Goal: Communication & Community: Answer question/provide support

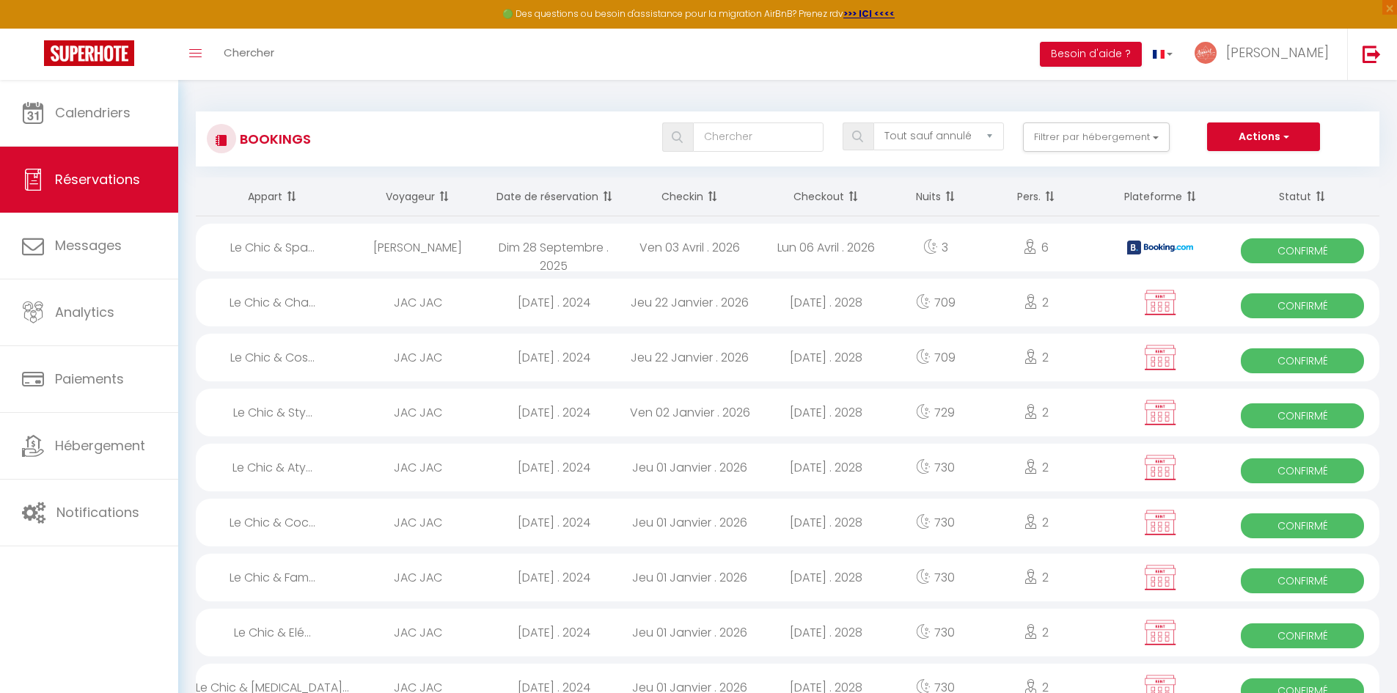
select select "not_cancelled"
click at [101, 246] on span "Messages" at bounding box center [88, 245] width 67 height 18
select select "message"
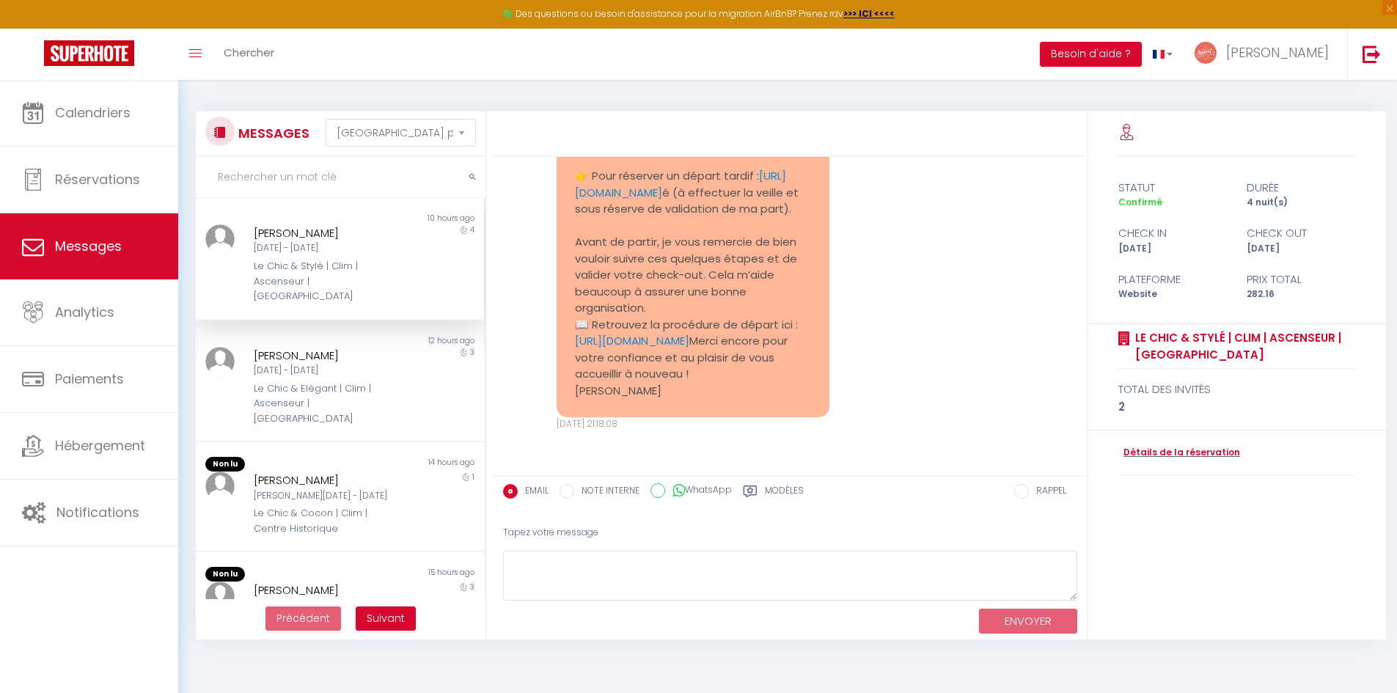
scroll to position [4368, 0]
click at [642, 333] on link "[URL][DOMAIN_NAME]" at bounding box center [632, 340] width 114 height 15
click at [526, 571] on textarea at bounding box center [790, 576] width 574 height 51
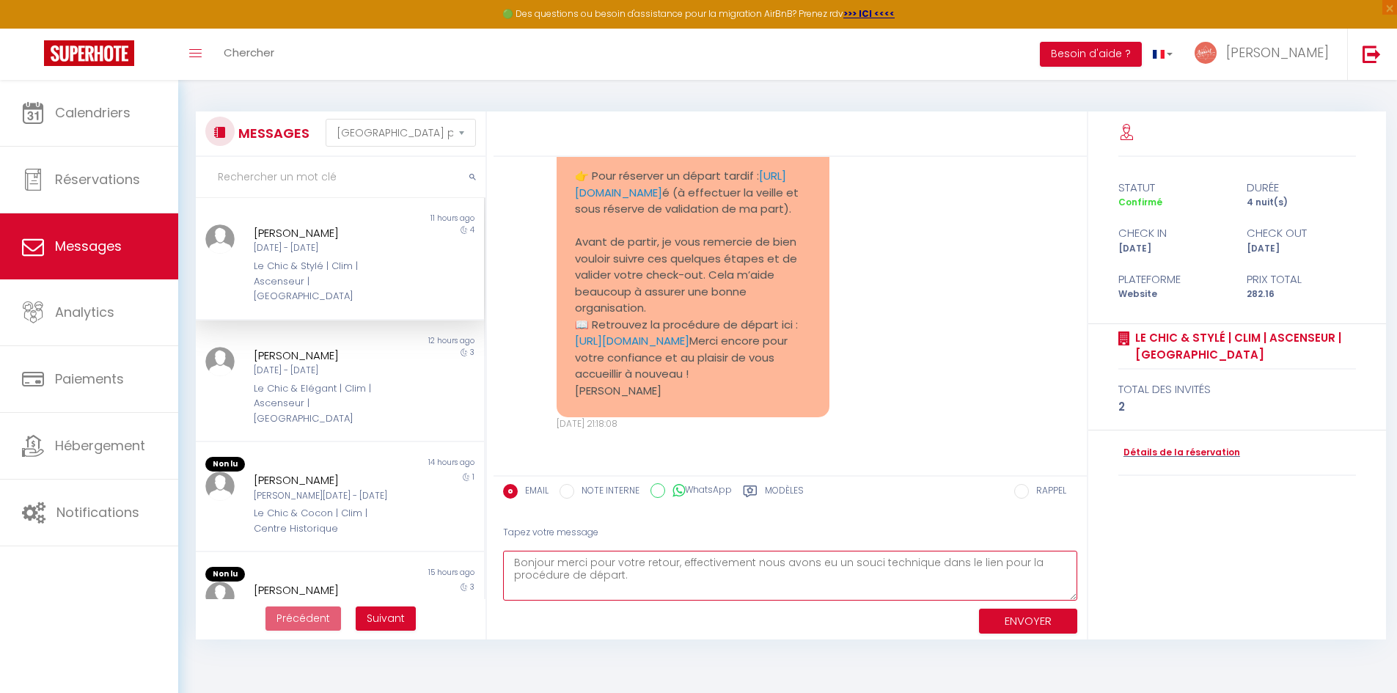
click at [591, 562] on textarea "Bonjour merci pour votre retour, effectivement nous avons eu un souci technique…" at bounding box center [790, 576] width 574 height 51
click at [692, 587] on textarea "Bonjour nous vous remercions pour votre retour, effectivement nous avons eu un …" at bounding box center [790, 576] width 574 height 51
type textarea "Bonjour nous vous remercions pour votre retour, effectivement nous avons eu un …"
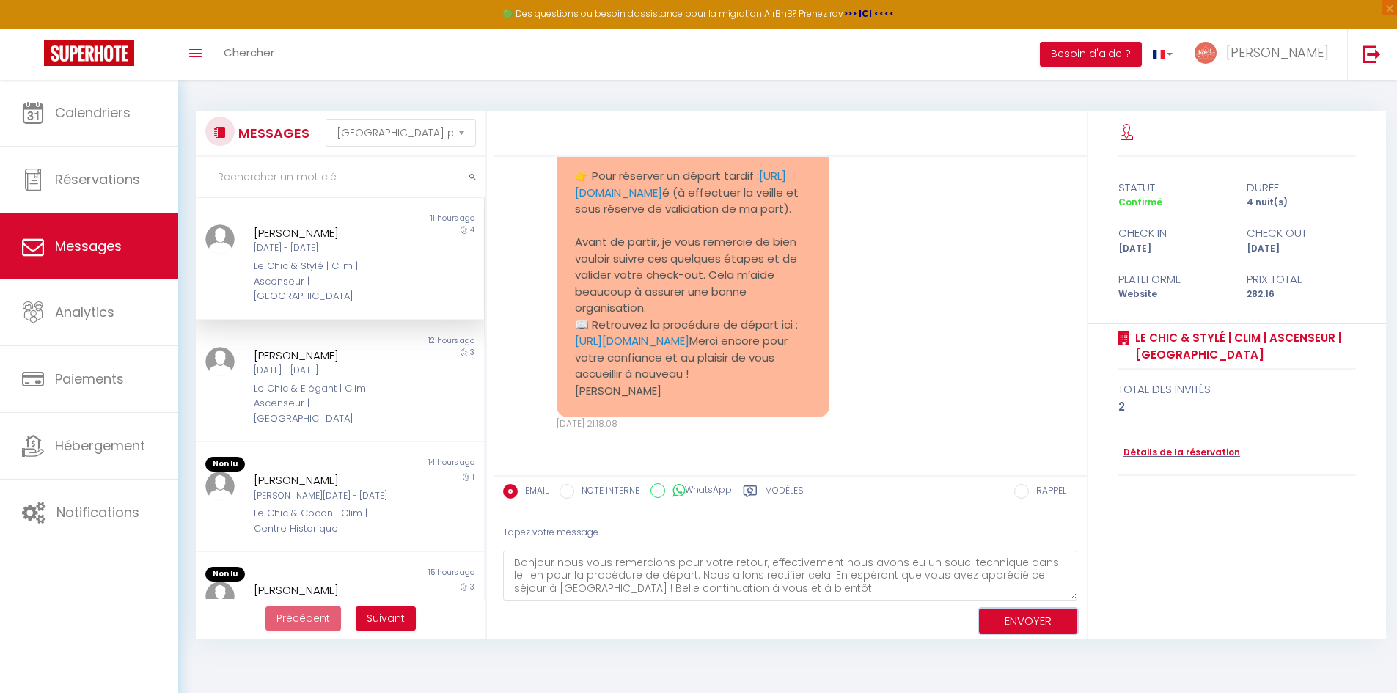
click at [1010, 613] on button "ENVOYER" at bounding box center [1028, 622] width 98 height 26
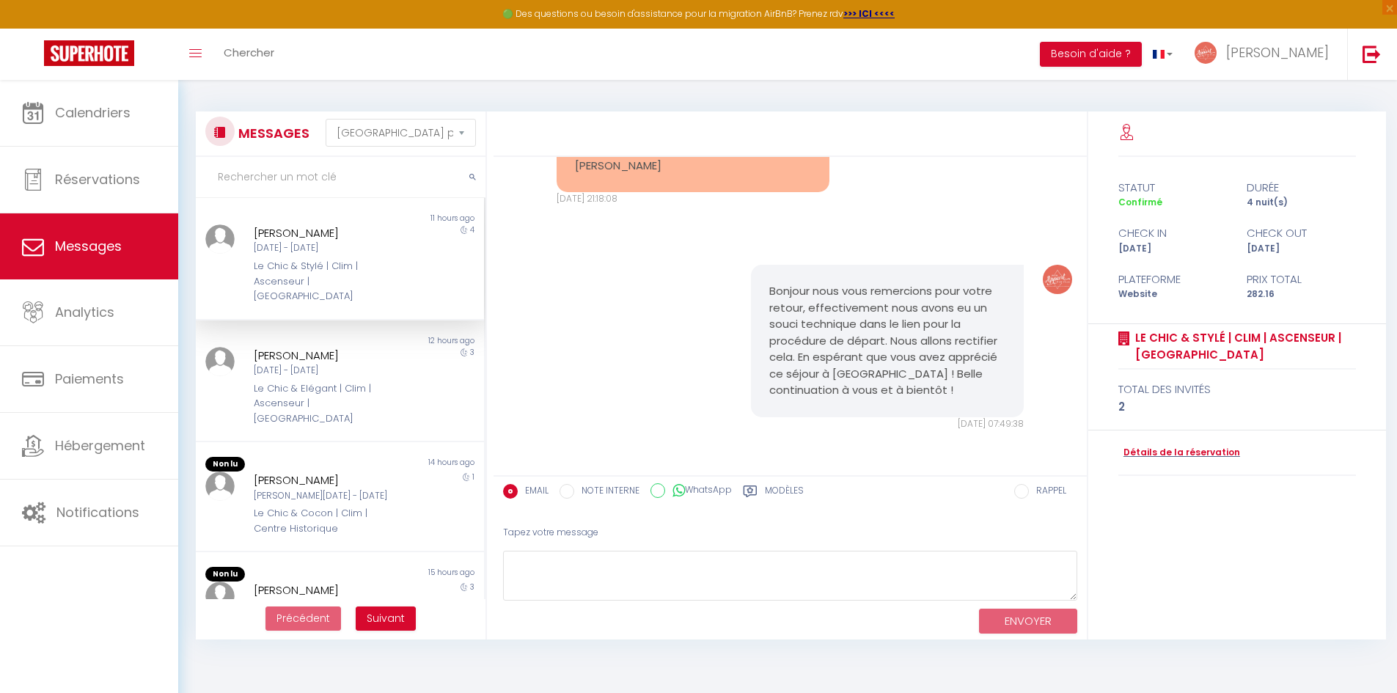
scroll to position [4593, 0]
click at [108, 463] on link "Hébergement" at bounding box center [89, 446] width 178 height 66
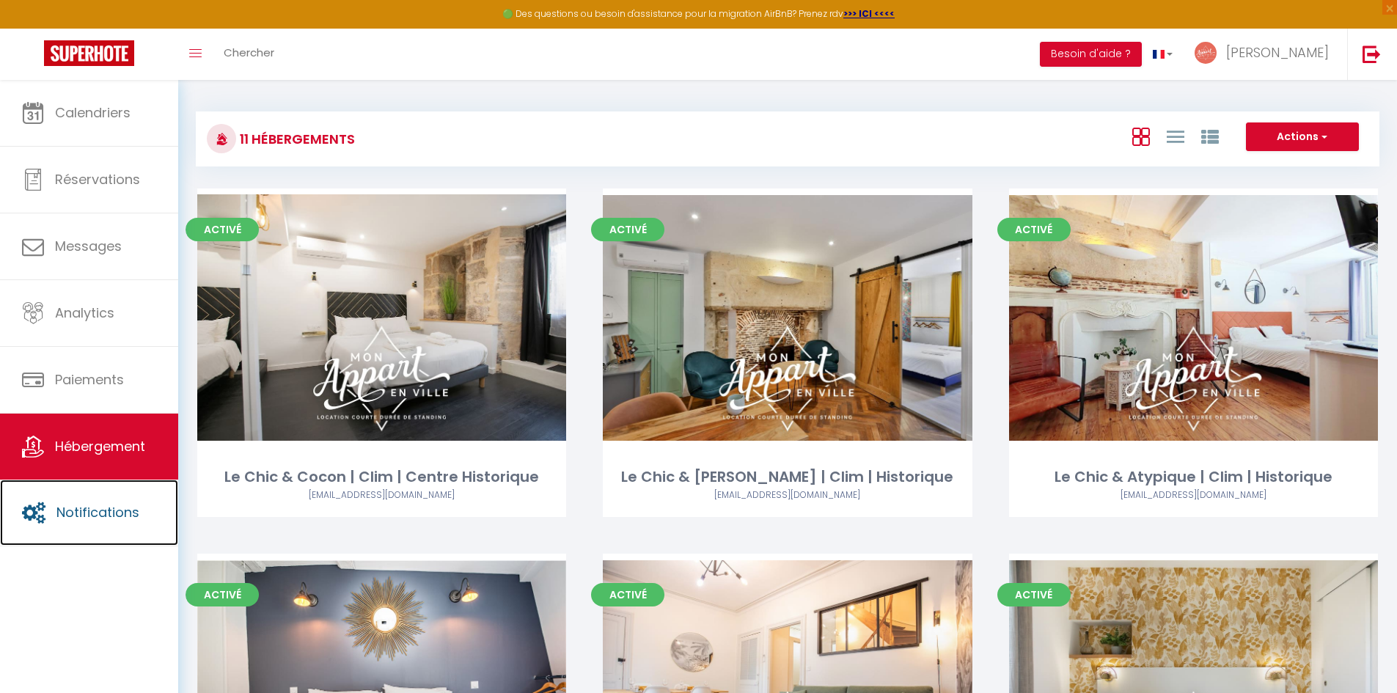
click at [92, 527] on link "Notifications" at bounding box center [89, 513] width 178 height 66
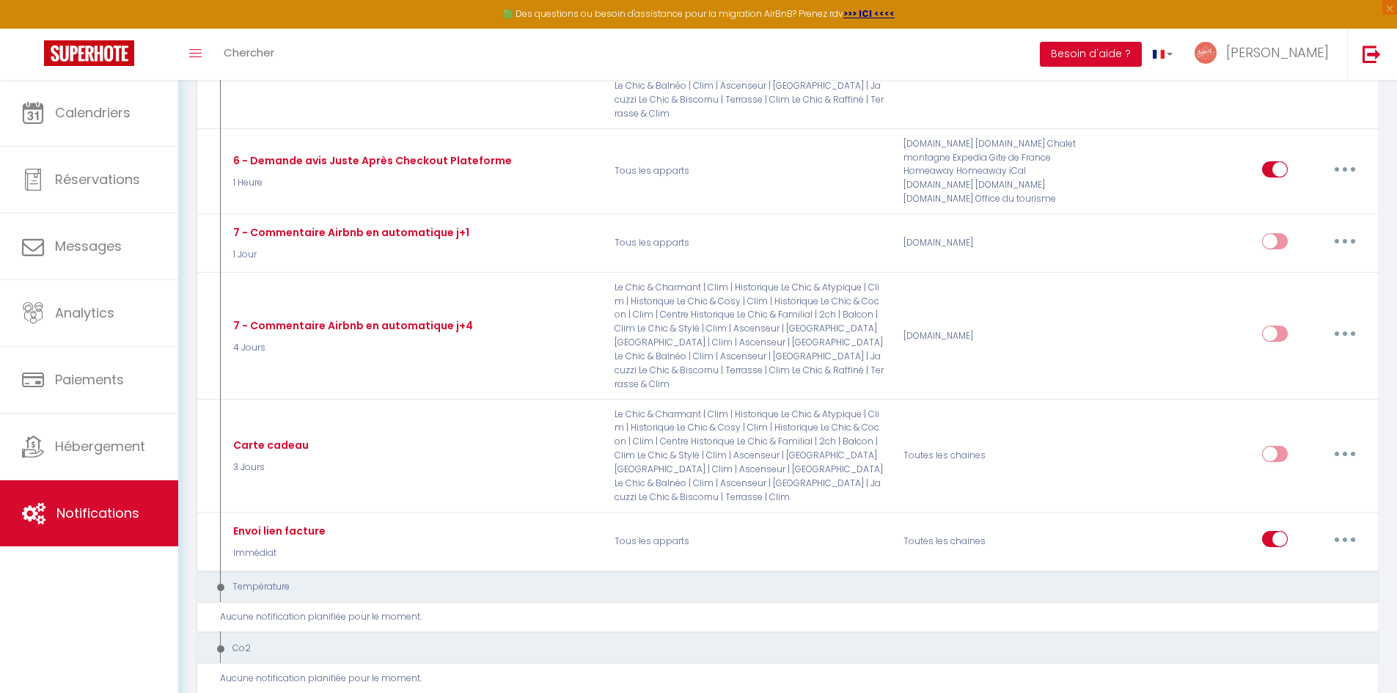
scroll to position [1351, 0]
